Goal: Task Accomplishment & Management: Manage account settings

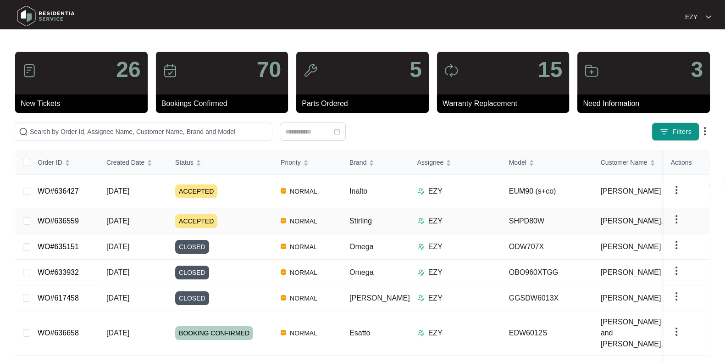
scroll to position [117, 0]
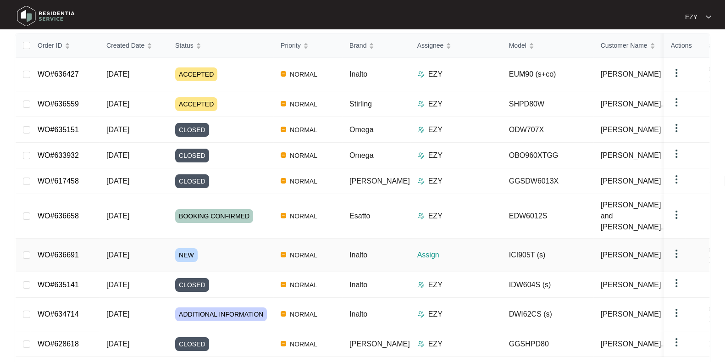
click at [232, 248] on div "NEW" at bounding box center [224, 255] width 98 height 14
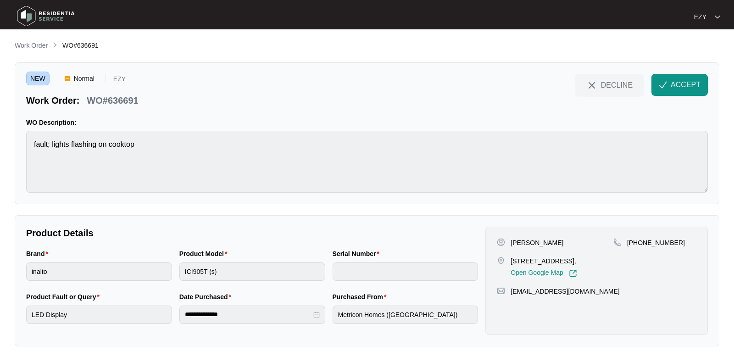
click at [117, 100] on p "WO#636691" at bounding box center [112, 100] width 51 height 13
copy div "WO#636691 DECLINE ACCEPT"
click at [518, 239] on p "[PERSON_NAME]" at bounding box center [537, 242] width 53 height 9
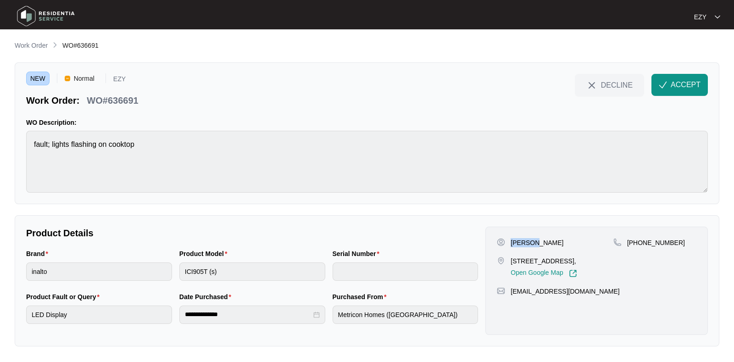
click at [518, 239] on p "[PERSON_NAME]" at bounding box center [537, 242] width 53 height 9
copy p "[PERSON_NAME]"
click at [533, 261] on p "49 DULCIS STREET, MANOR LAKES, VIC, 3024," at bounding box center [544, 260] width 66 height 9
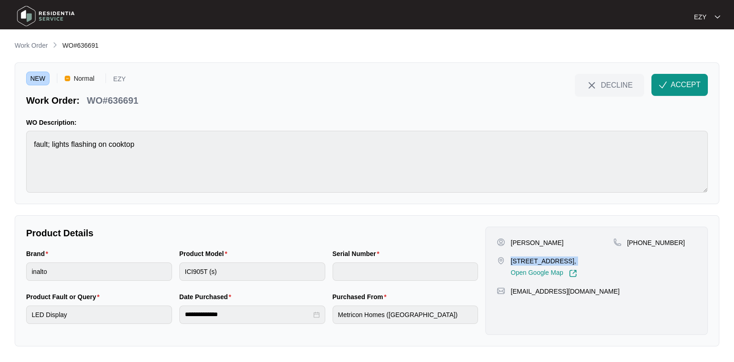
click at [533, 261] on p "49 DULCIS STREET, MANOR LAKES, VIC, 3024," at bounding box center [544, 260] width 66 height 9
copy p "49 DULCIS STREET, MANOR LAKES, VIC, 3024,"
drag, startPoint x: 679, startPoint y: 244, endPoint x: 637, endPoint y: 245, distance: 41.7
click at [637, 245] on div "+61412756008" at bounding box center [654, 242] width 83 height 9
copy p "412756008"
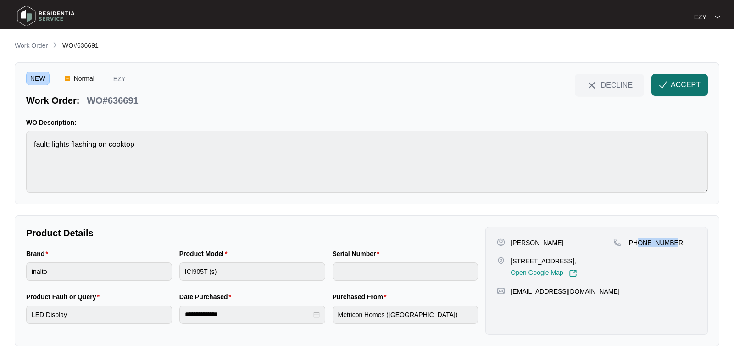
click at [677, 86] on span "ACCEPT" at bounding box center [686, 84] width 30 height 11
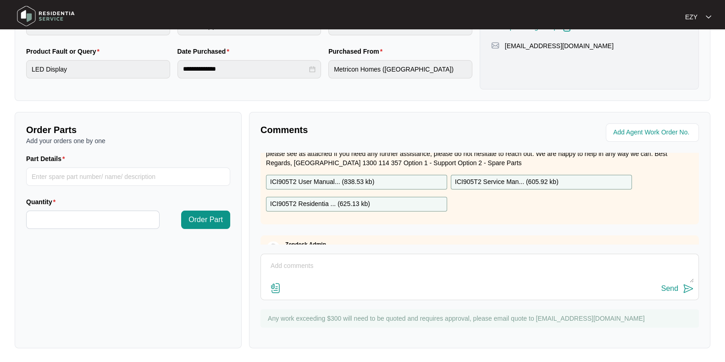
scroll to position [27, 0]
click at [372, 180] on p "ICI905T2 User Manual... ( 838.53 kb )" at bounding box center [322, 183] width 104 height 10
click at [367, 206] on p "ICI905T2 Residentia ... ( 625.13 kb )" at bounding box center [320, 205] width 100 height 10
click at [478, 178] on p "ICI905T2 Service Man... ( 605.92 kb )" at bounding box center [507, 183] width 104 height 10
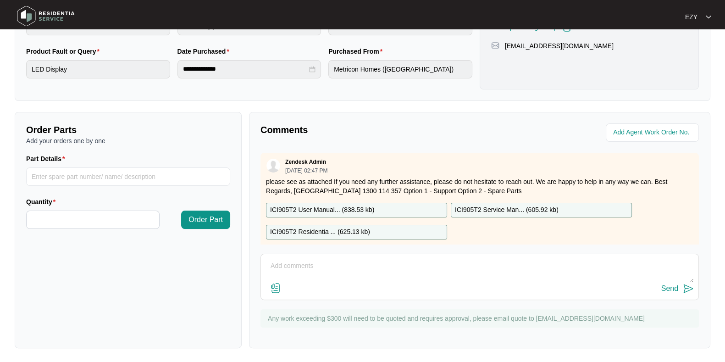
scroll to position [0, 0]
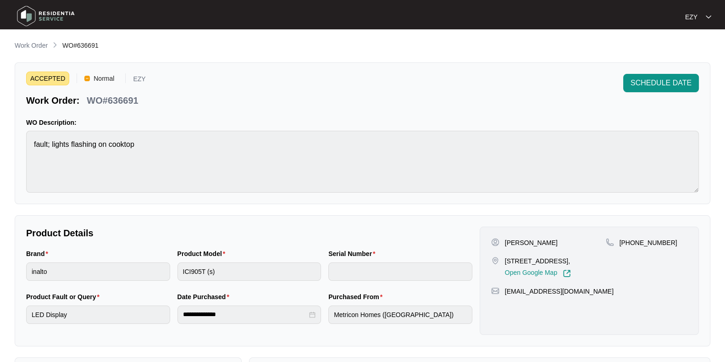
click at [29, 38] on main "**********" at bounding box center [362, 304] width 725 height 608
click at [18, 47] on p "Work Order" at bounding box center [31, 45] width 33 height 9
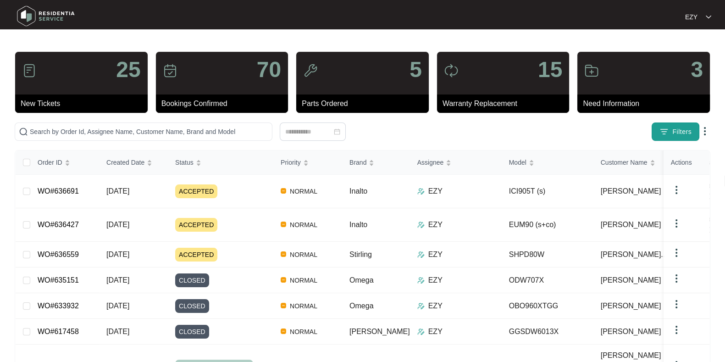
click at [673, 128] on span "Filters" at bounding box center [682, 132] width 19 height 10
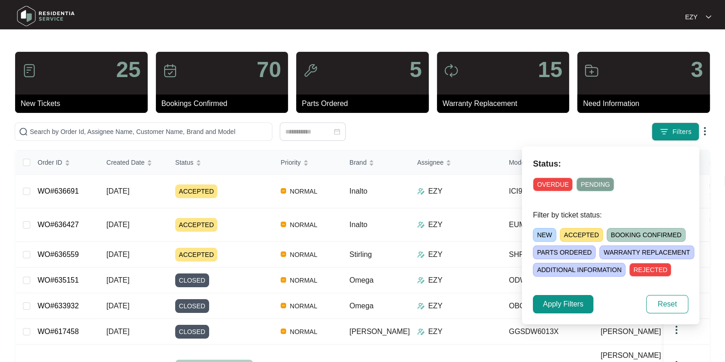
click at [579, 233] on span "ACCEPTED" at bounding box center [581, 235] width 43 height 14
click at [558, 310] on button "Apply Filters" at bounding box center [563, 304] width 61 height 18
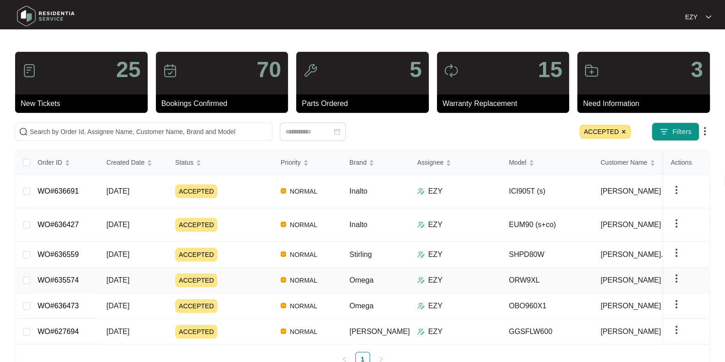
scroll to position [16, 0]
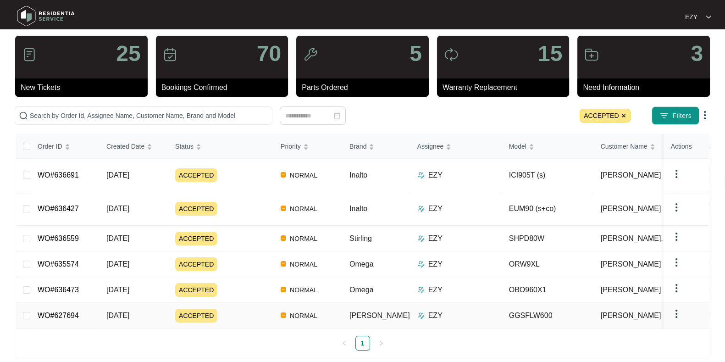
click at [244, 309] on div "ACCEPTED" at bounding box center [224, 316] width 98 height 14
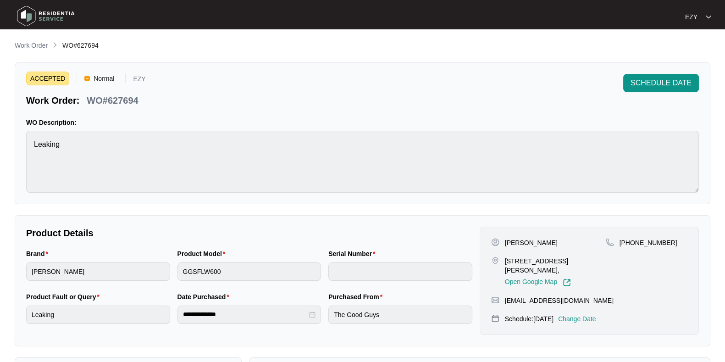
click at [131, 106] on p "WO#627694" at bounding box center [112, 100] width 51 height 13
copy p "627694"
click at [667, 83] on span "SCHEDULE DATE" at bounding box center [661, 83] width 61 height 11
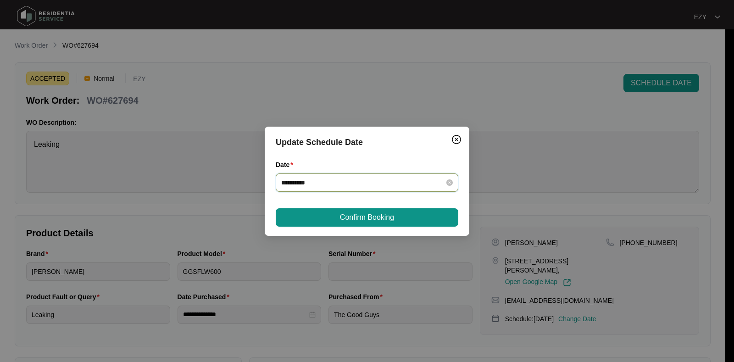
click at [372, 178] on input "**********" at bounding box center [361, 183] width 161 height 10
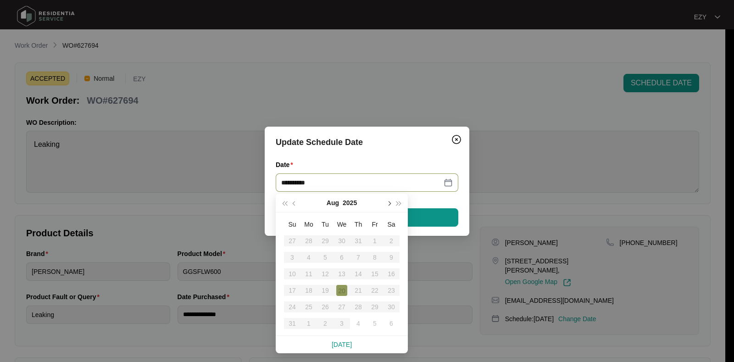
click at [390, 205] on button "button" at bounding box center [389, 203] width 10 height 18
type input "**********"
click at [308, 258] on div "8" at bounding box center [308, 257] width 11 height 11
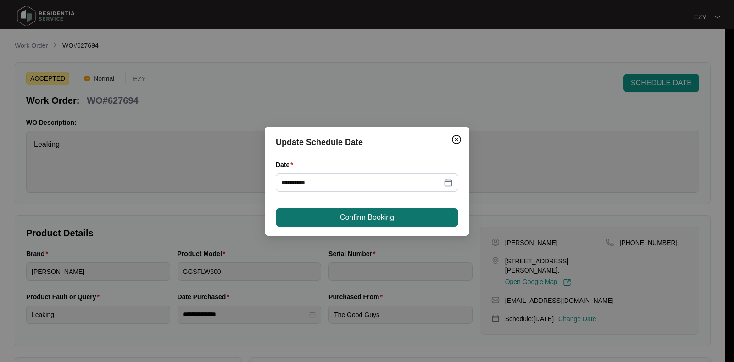
click at [369, 217] on span "Confirm Booking" at bounding box center [367, 217] width 54 height 11
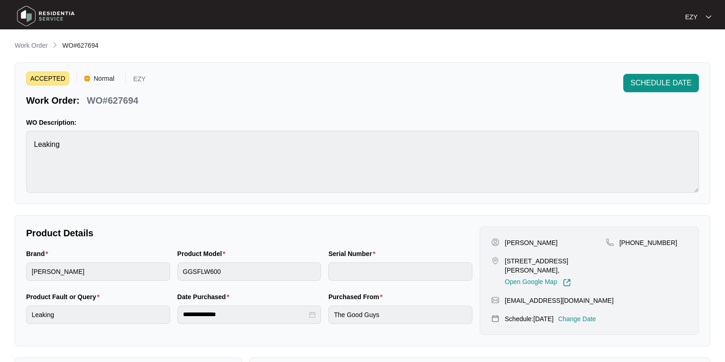
click at [589, 320] on p "Change Date" at bounding box center [577, 318] width 38 height 9
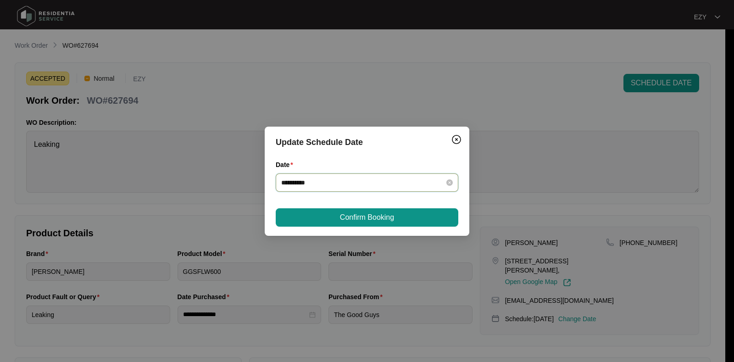
click at [367, 178] on input "**********" at bounding box center [361, 183] width 161 height 10
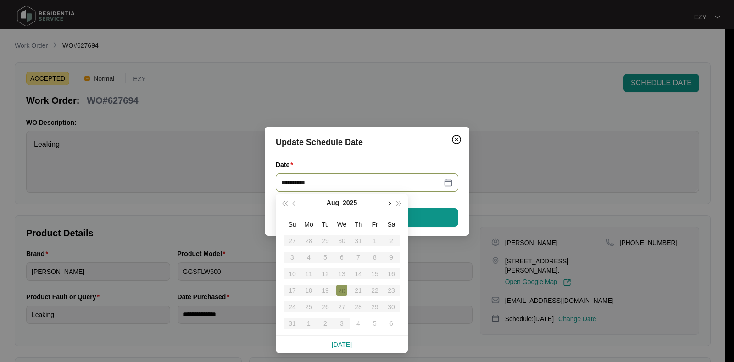
click at [391, 205] on button "button" at bounding box center [389, 203] width 10 height 18
type input "**********"
click at [307, 256] on div "8" at bounding box center [308, 257] width 11 height 11
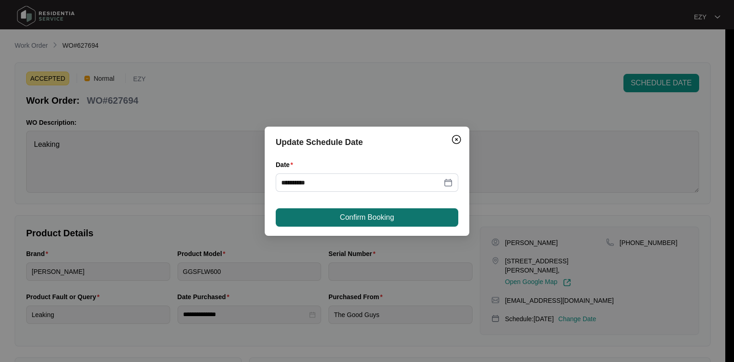
click at [366, 217] on span "Confirm Booking" at bounding box center [367, 217] width 54 height 11
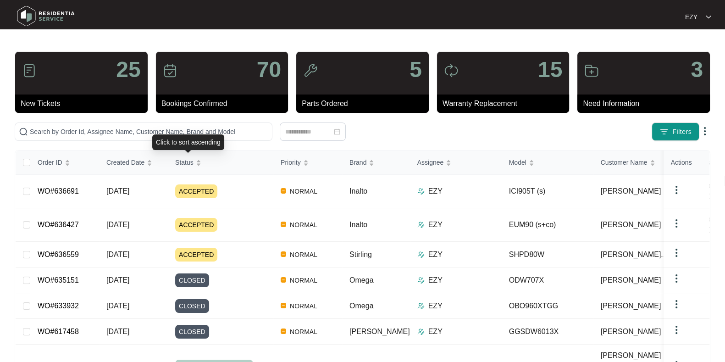
click at [184, 135] on div "Click to sort ascending" at bounding box center [188, 142] width 72 height 16
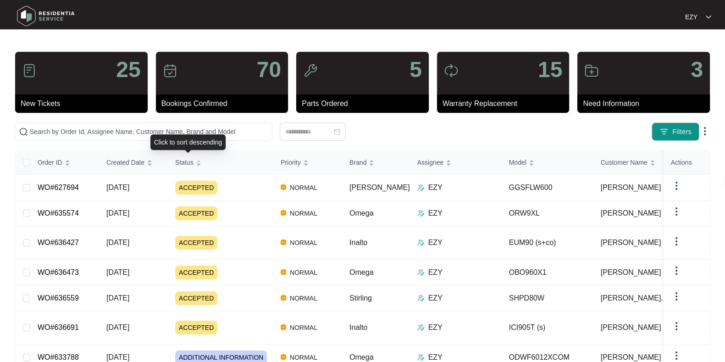
click at [158, 136] on div "Click to sort descending" at bounding box center [188, 142] width 76 height 16
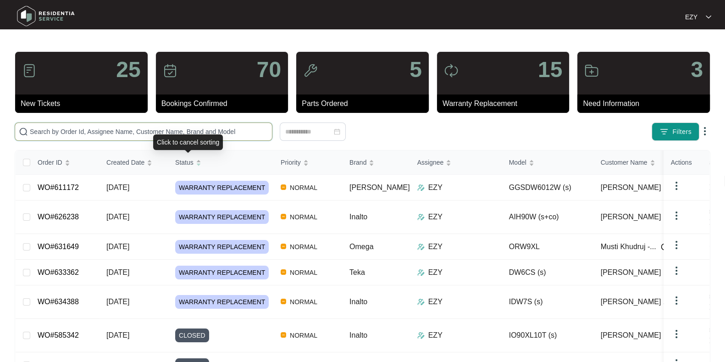
click at [129, 134] on input "text" at bounding box center [149, 132] width 239 height 10
paste input "627694"
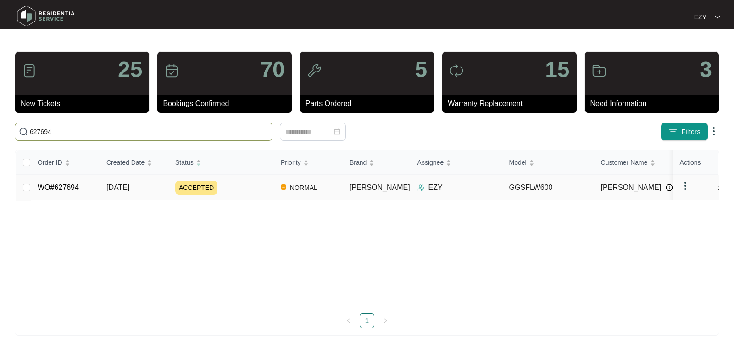
type input "627694"
click at [147, 189] on td "[DATE]" at bounding box center [133, 188] width 69 height 26
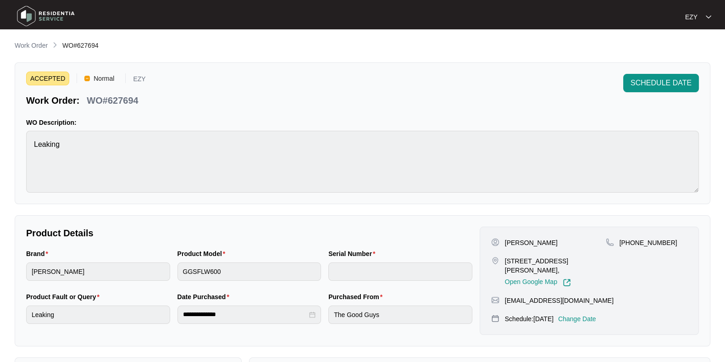
click at [589, 317] on p "Change Date" at bounding box center [577, 318] width 38 height 9
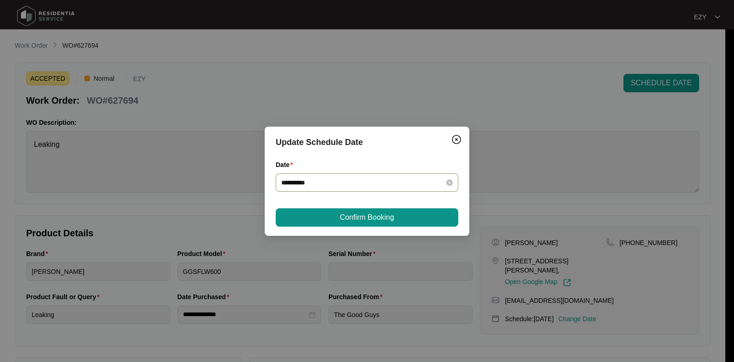
click at [353, 187] on div "**********" at bounding box center [367, 182] width 183 height 18
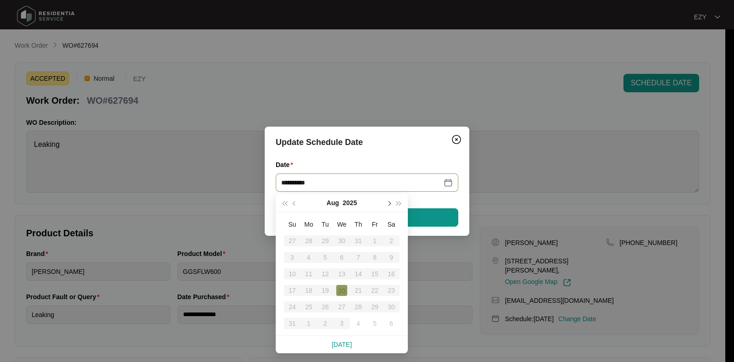
click at [388, 206] on button "button" at bounding box center [389, 203] width 10 height 18
type input "**********"
click at [306, 256] on div "8" at bounding box center [308, 257] width 11 height 11
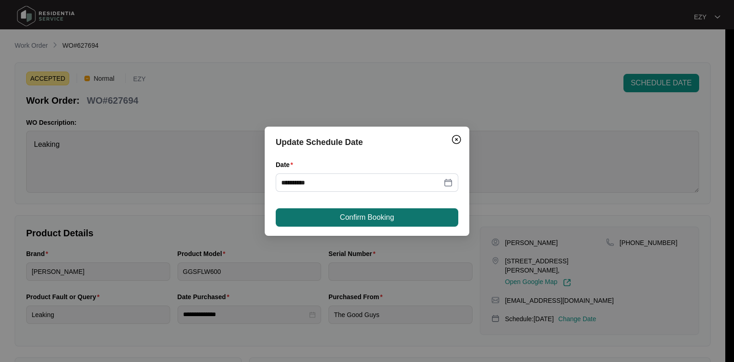
click at [361, 217] on span "Confirm Booking" at bounding box center [367, 217] width 54 height 11
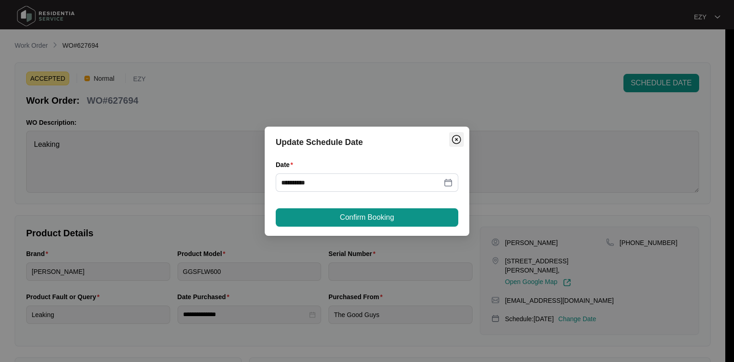
click at [457, 139] on img "Close" at bounding box center [456, 139] width 11 height 11
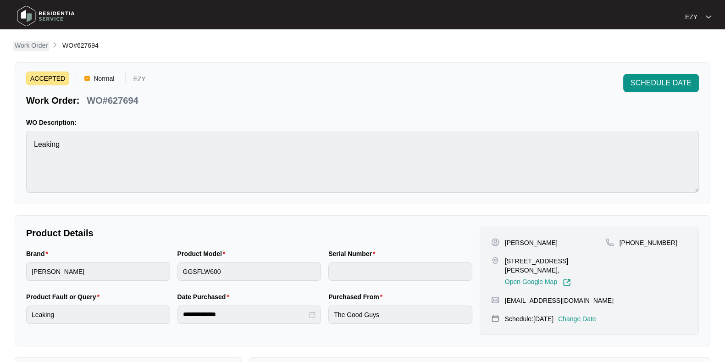
click at [43, 44] on p "Work Order" at bounding box center [31, 45] width 33 height 9
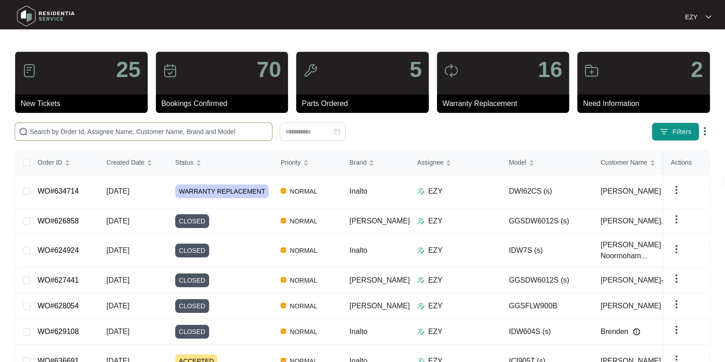
click at [112, 123] on span at bounding box center [144, 131] width 258 height 18
paste input "635574"
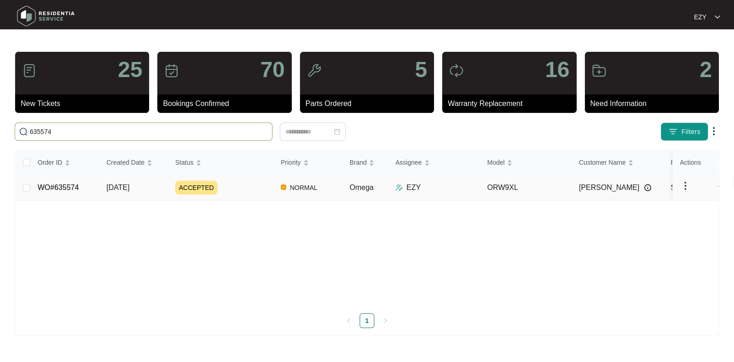
type input "635574"
click at [239, 184] on div "ACCEPTED" at bounding box center [224, 188] width 98 height 14
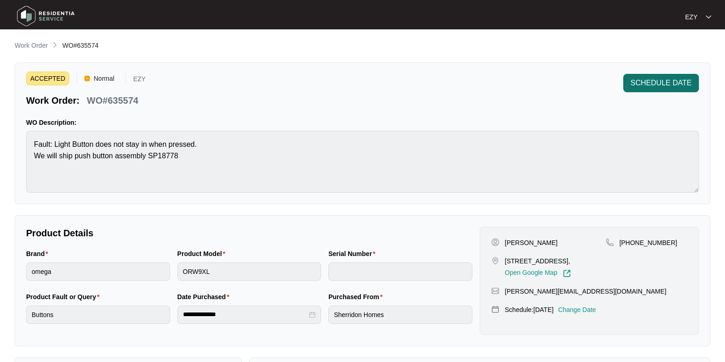
click at [668, 92] on button "SCHEDULE DATE" at bounding box center [661, 83] width 76 height 18
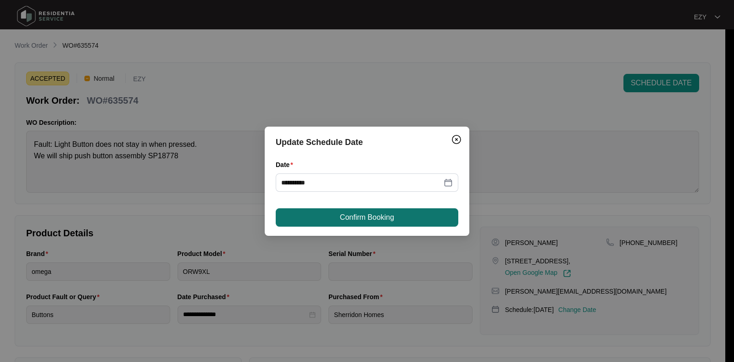
click at [376, 219] on span "Confirm Booking" at bounding box center [367, 217] width 54 height 11
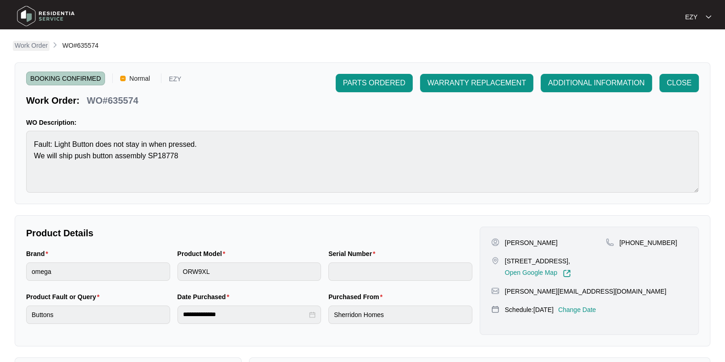
click at [18, 49] on p "Work Order" at bounding box center [31, 45] width 33 height 9
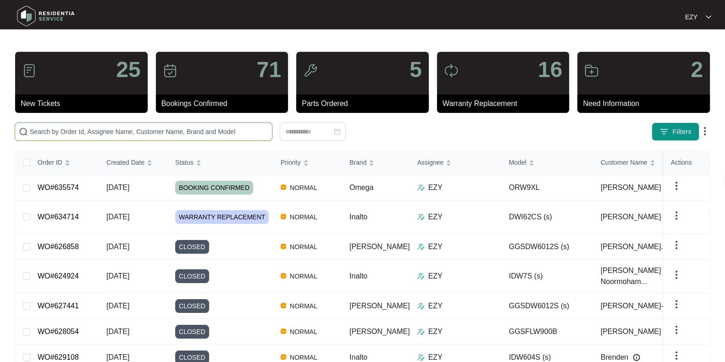
click at [166, 128] on input "text" at bounding box center [149, 132] width 239 height 10
paste input "633788"
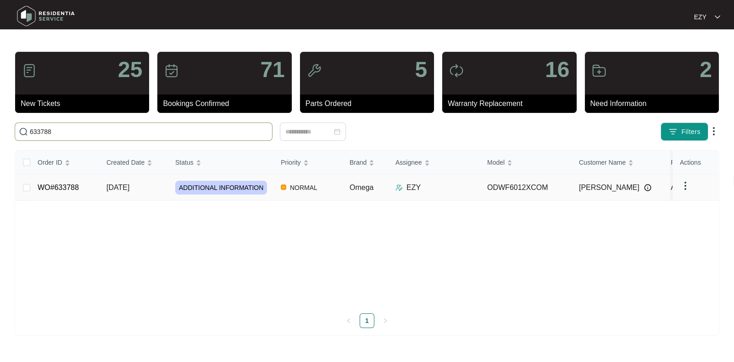
type input "633788"
click at [155, 186] on td "[DATE]" at bounding box center [133, 188] width 69 height 26
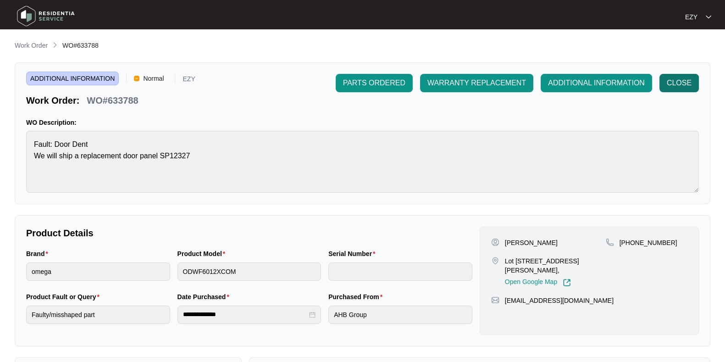
click at [681, 80] on span "CLOSE" at bounding box center [679, 83] width 25 height 11
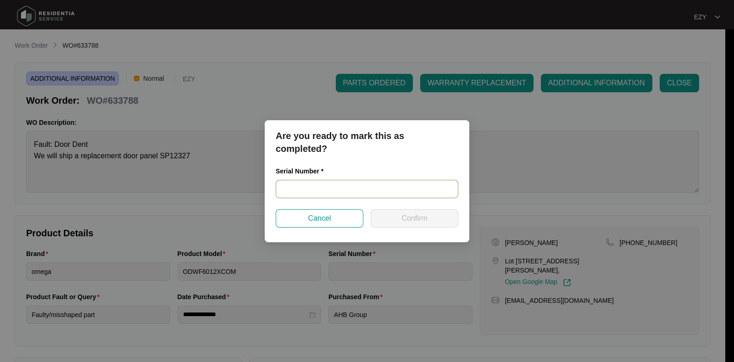
click at [323, 191] on input "text" at bounding box center [367, 189] width 183 height 18
paste input "25053734040200054"
type input "25053734040200054"
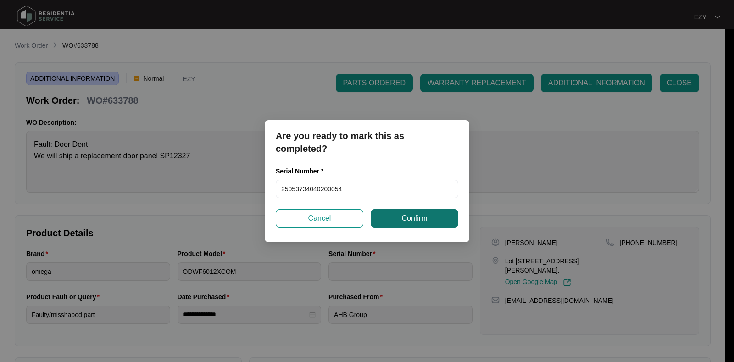
click at [410, 221] on span "Confirm" at bounding box center [414, 218] width 26 height 11
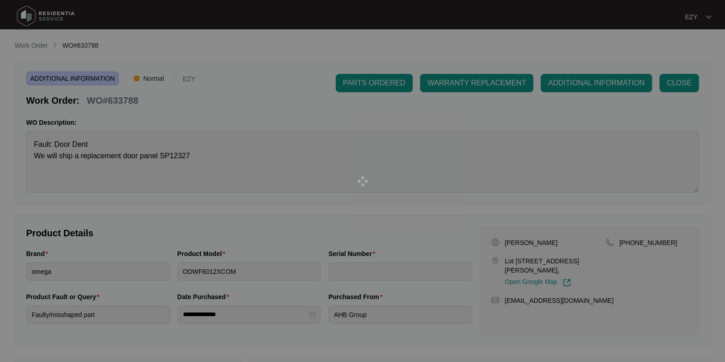
type input "25053734040200054"
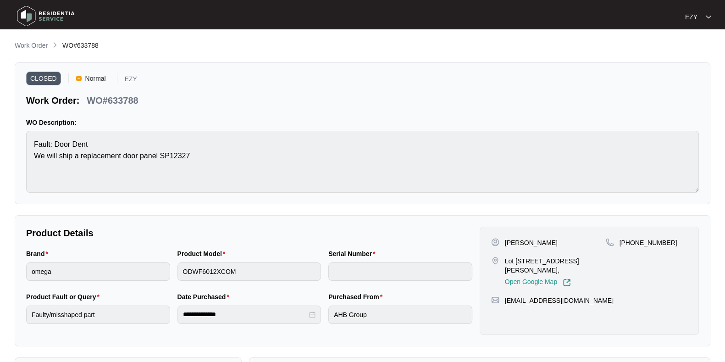
click at [30, 40] on li "Work Order" at bounding box center [31, 45] width 33 height 11
click at [32, 44] on p "Work Order" at bounding box center [31, 45] width 33 height 9
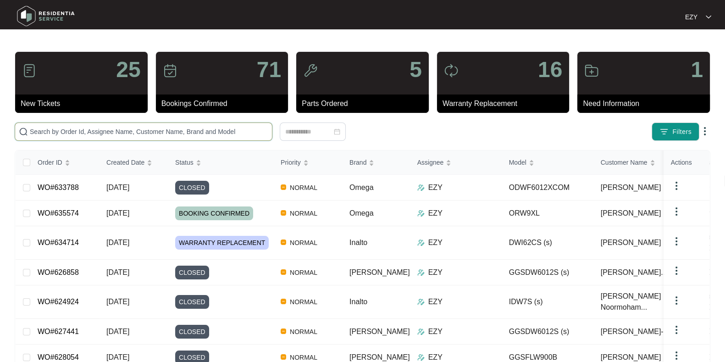
click at [217, 134] on input "text" at bounding box center [149, 132] width 239 height 10
paste input "633592"
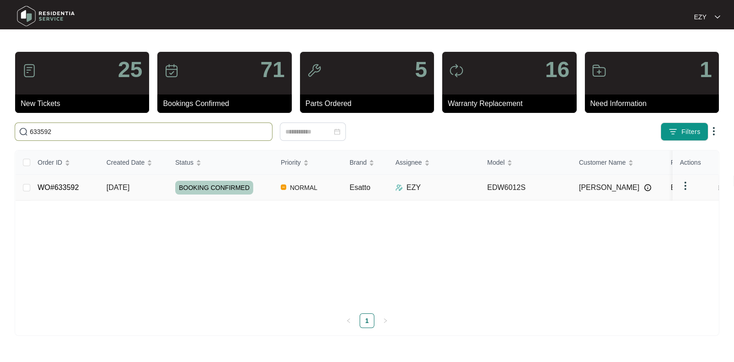
type input "633592"
click at [266, 192] on div "BOOKING CONFIRMED" at bounding box center [224, 188] width 98 height 14
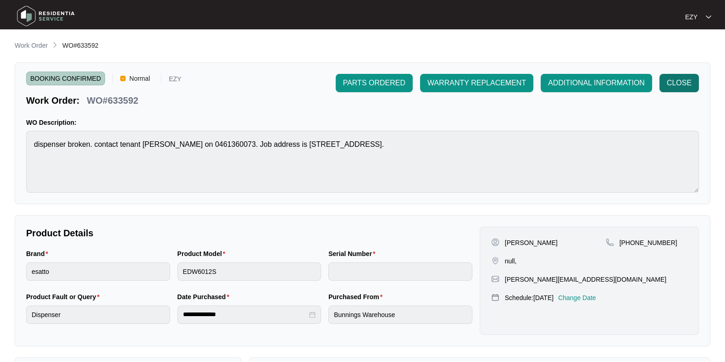
click at [676, 82] on span "CLOSE" at bounding box center [679, 83] width 25 height 11
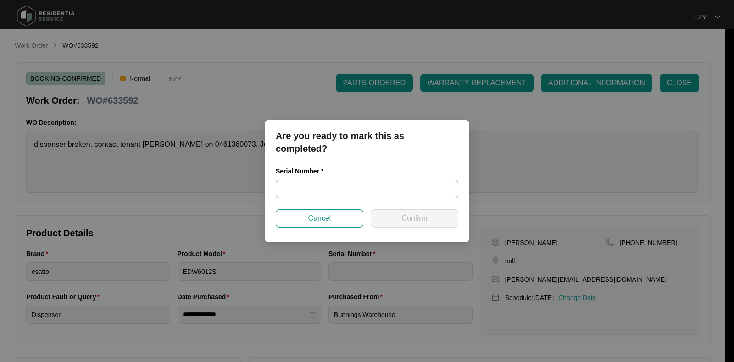
click at [351, 191] on input "text" at bounding box center [367, 189] width 183 height 18
paste input "25036423010200029"
type input "25036423010200029"
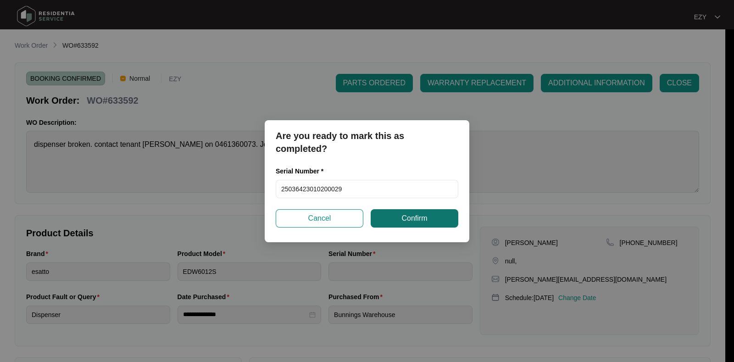
click at [424, 213] on span "Confirm" at bounding box center [414, 218] width 26 height 11
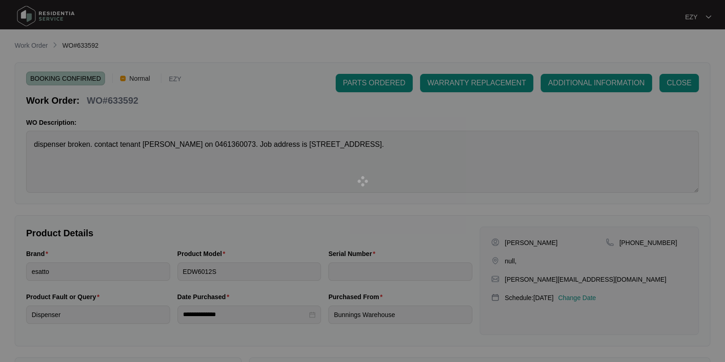
type input "25036423010200029"
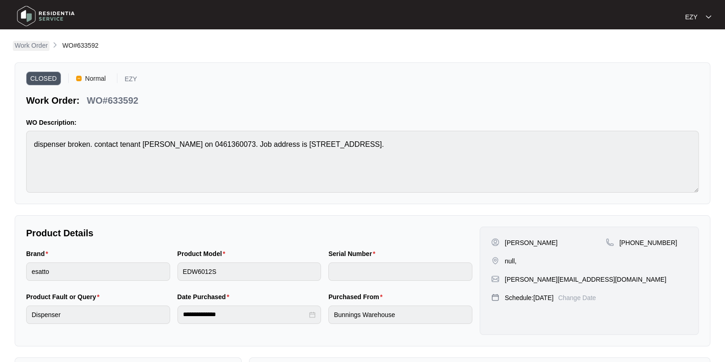
click at [39, 44] on p "Work Order" at bounding box center [31, 45] width 33 height 9
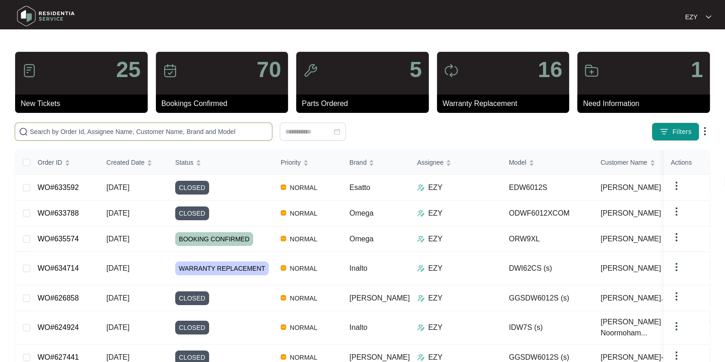
click at [139, 123] on span at bounding box center [144, 131] width 258 height 18
paste input "634734"
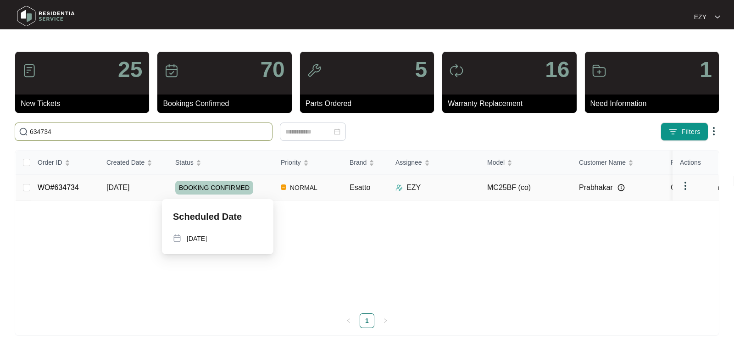
type input "634734"
click at [263, 185] on div "BOOKING CONFIRMED" at bounding box center [224, 188] width 98 height 14
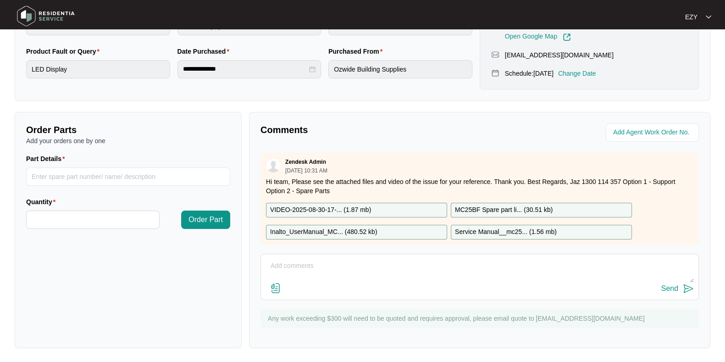
scroll to position [16, 0]
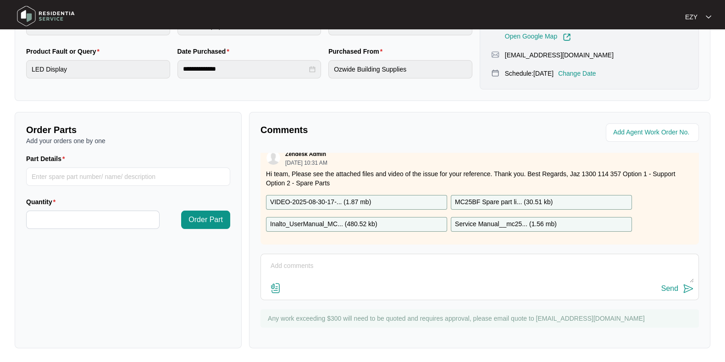
click at [305, 257] on div "Send" at bounding box center [480, 277] width 439 height 46
click at [306, 259] on textarea at bounding box center [480, 271] width 428 height 24
click at [319, 265] on textarea "Hi team, our technican attended this job [DATE] -" at bounding box center [480, 271] width 428 height 24
click at [436, 270] on textarea "Hi team, our technician attended this job [DATE] -" at bounding box center [480, 271] width 428 height 24
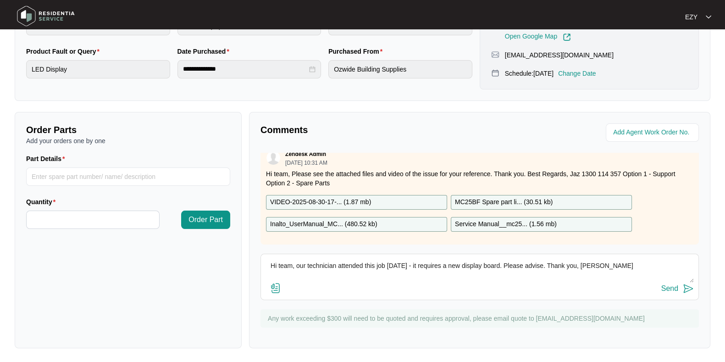
type textarea "Hi team, our technician attended this job [DATE] - it requires a new display bo…"
click at [675, 289] on div "Send" at bounding box center [670, 288] width 17 height 8
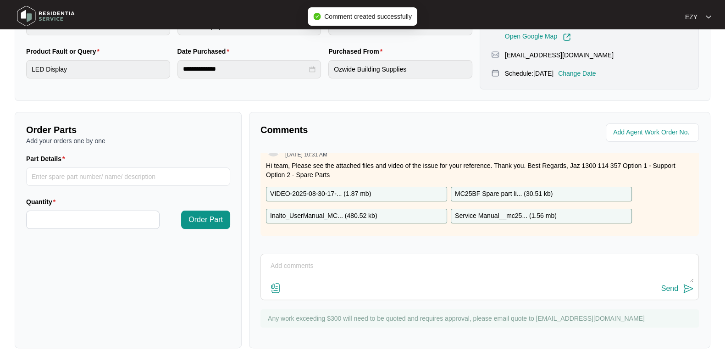
scroll to position [0, 0]
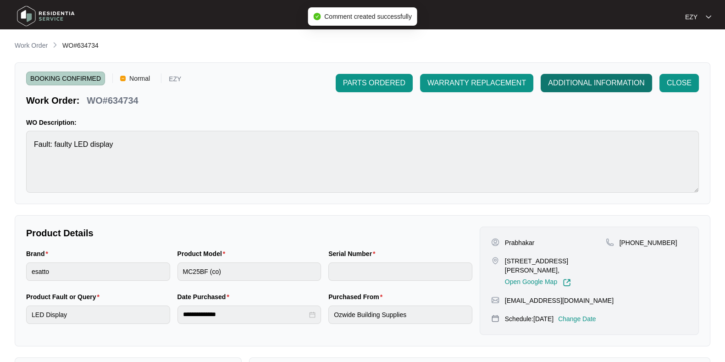
click at [573, 87] on span "ADDITIONAL INFORMATION" at bounding box center [596, 83] width 97 height 11
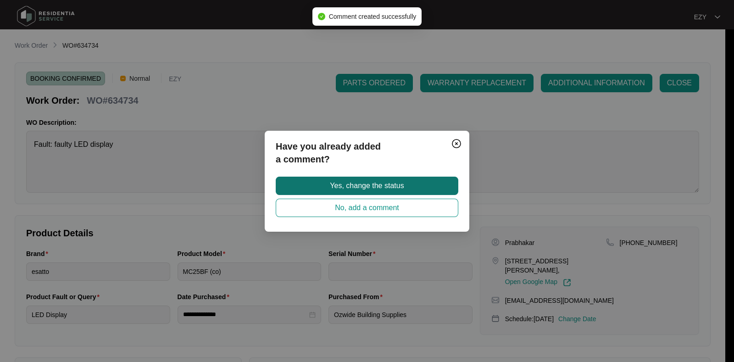
click at [432, 178] on button "Yes, change the status" at bounding box center [367, 186] width 183 height 18
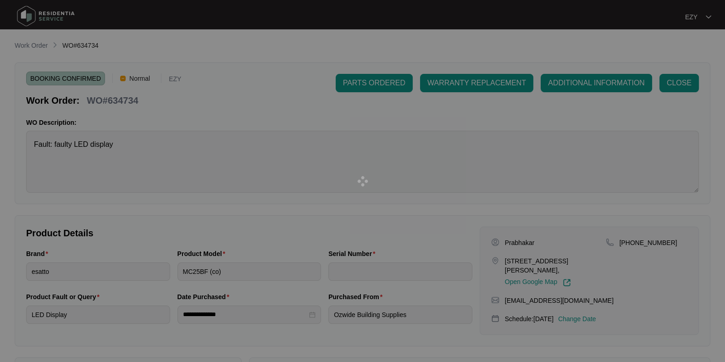
click at [432, 178] on div at bounding box center [362, 181] width 725 height 362
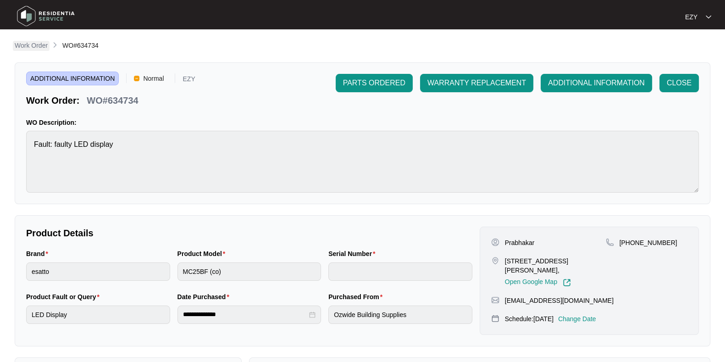
click at [35, 45] on p "Work Order" at bounding box center [31, 45] width 33 height 9
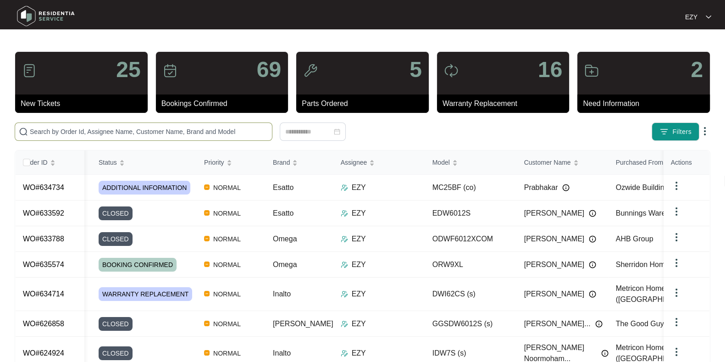
click at [170, 125] on span at bounding box center [144, 131] width 258 height 18
paste input "635574"
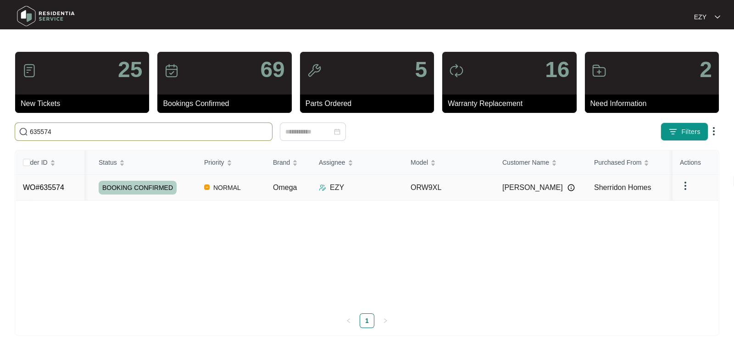
type input "635574"
click at [200, 184] on td "NORMAL" at bounding box center [231, 188] width 69 height 26
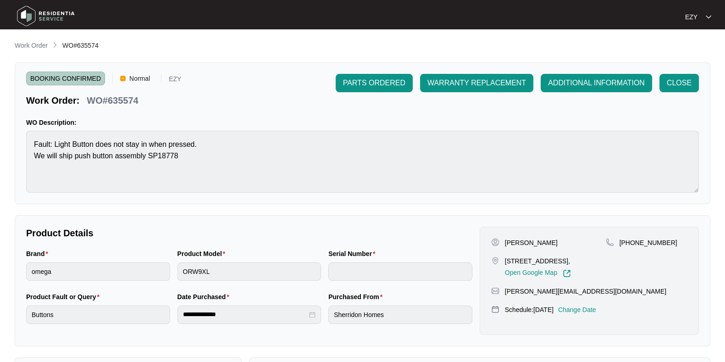
click at [646, 243] on p "[PHONE_NUMBER]" at bounding box center [649, 242] width 58 height 9
copy p "6140460553"
click at [641, 246] on p "[PHONE_NUMBER]" at bounding box center [649, 242] width 58 height 9
drag, startPoint x: 666, startPoint y: 242, endPoint x: 632, endPoint y: 241, distance: 34.4
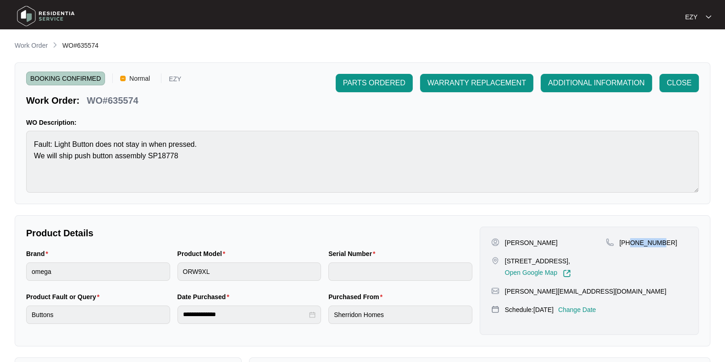
click at [632, 241] on div "[PHONE_NUMBER]" at bounding box center [647, 242] width 82 height 9
click at [627, 275] on div "[PHONE_NUMBER]" at bounding box center [647, 257] width 82 height 39
click at [24, 49] on p "Work Order" at bounding box center [31, 45] width 33 height 9
